Goal: Check status: Check status

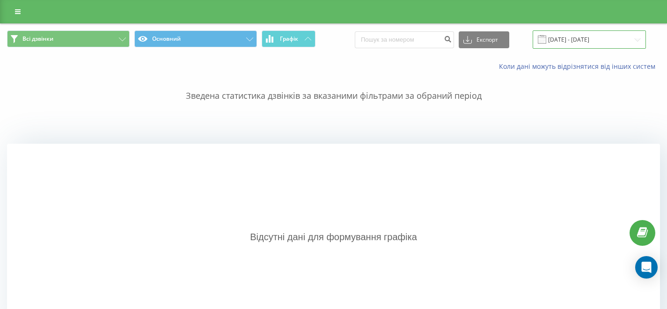
click at [584, 43] on input "[DATE] - [DATE]" at bounding box center [589, 39] width 113 height 18
click at [314, 167] on div "Відсутні дані для формування графіка" at bounding box center [333, 237] width 653 height 187
click at [583, 39] on input "[DATE] - [DATE]" at bounding box center [589, 39] width 113 height 18
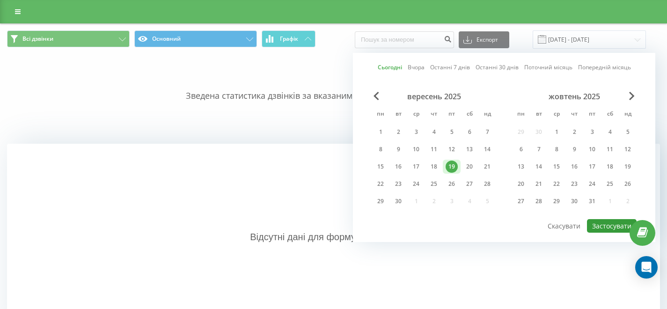
click at [604, 225] on button "Застосувати" at bounding box center [612, 226] width 50 height 14
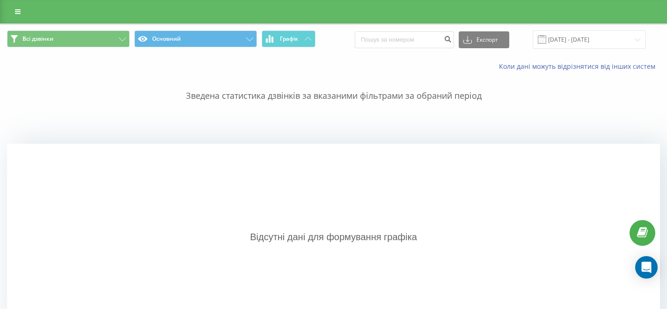
click at [334, 76] on p "Зведена статистика дзвінків за вказаними фільтрами за обраний період" at bounding box center [333, 86] width 653 height 31
click at [307, 41] on button "Графік" at bounding box center [289, 38] width 54 height 17
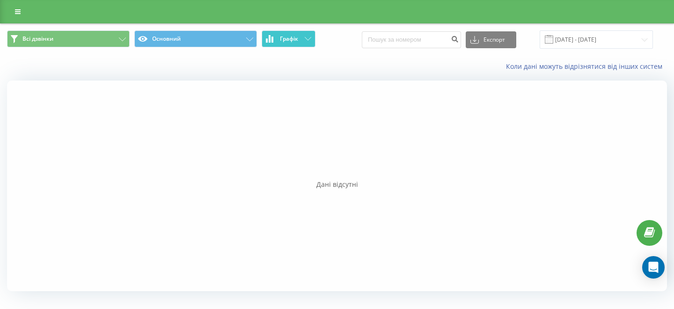
click at [307, 41] on button "Графік" at bounding box center [289, 38] width 54 height 17
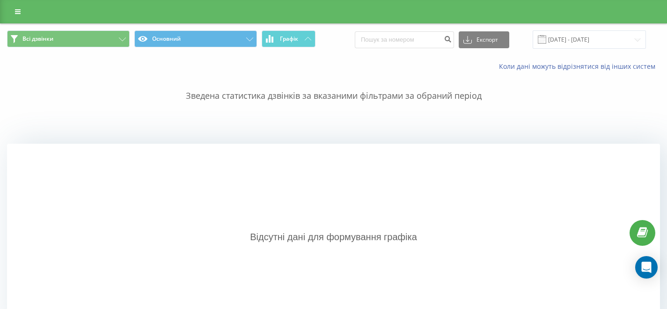
click at [355, 51] on div "Всі дзвінки Основний Графік Експорт .csv .xls .xlsx [DATE] - [DATE]" at bounding box center [333, 39] width 666 height 31
click at [99, 35] on button "Всі дзвінки" at bounding box center [68, 38] width 123 height 17
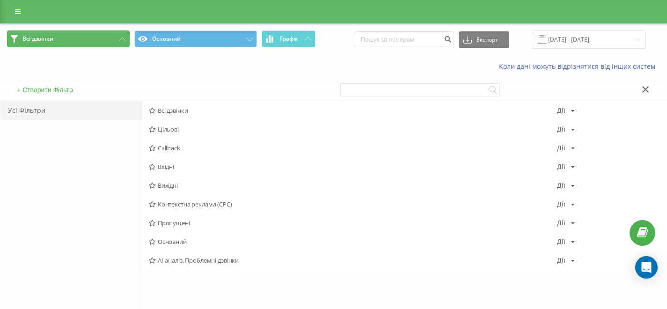
click at [99, 35] on button "Всі дзвінки" at bounding box center [68, 38] width 123 height 17
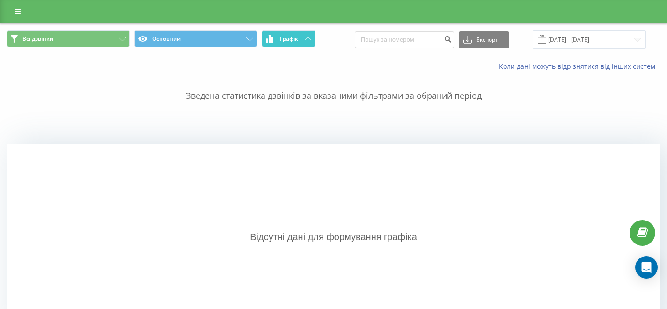
click at [301, 39] on button "Графік" at bounding box center [289, 38] width 54 height 17
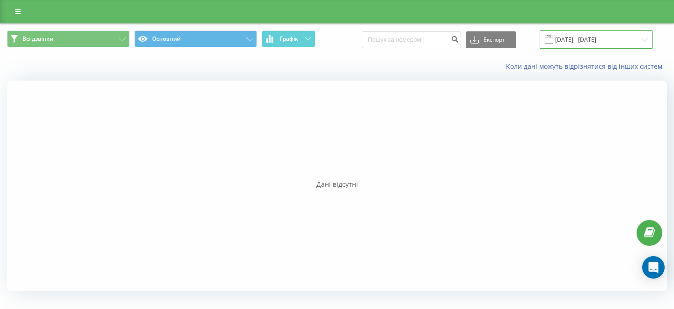
click at [583, 36] on input "[DATE] - [DATE]" at bounding box center [596, 39] width 113 height 18
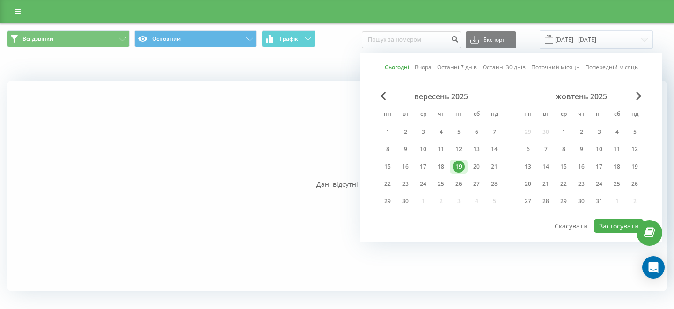
click at [457, 166] on div "19" at bounding box center [459, 167] width 12 height 12
click at [615, 228] on button "Застосувати" at bounding box center [619, 226] width 50 height 14
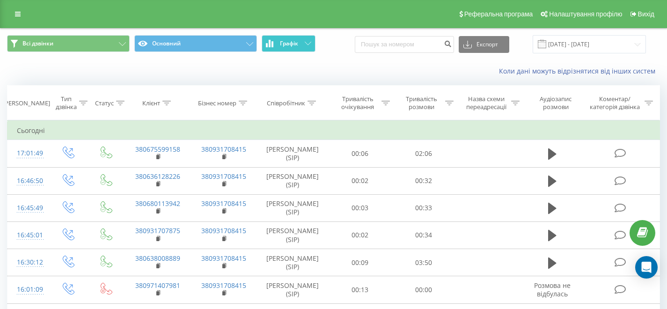
click at [290, 43] on span "Графік" at bounding box center [289, 43] width 18 height 7
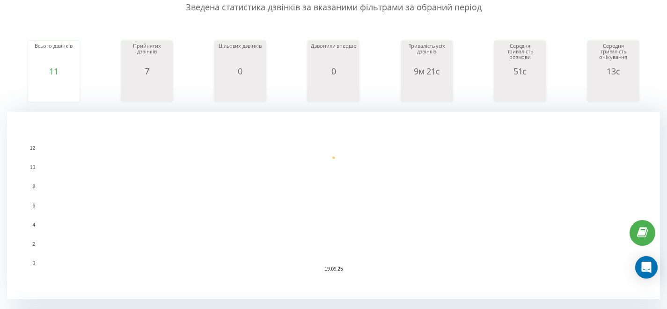
scroll to position [90, 0]
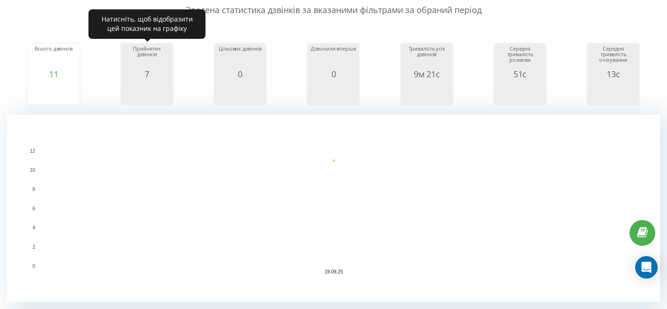
click at [158, 80] on icon "A chart." at bounding box center [147, 93] width 47 height 28
